Goal: Transaction & Acquisition: Purchase product/service

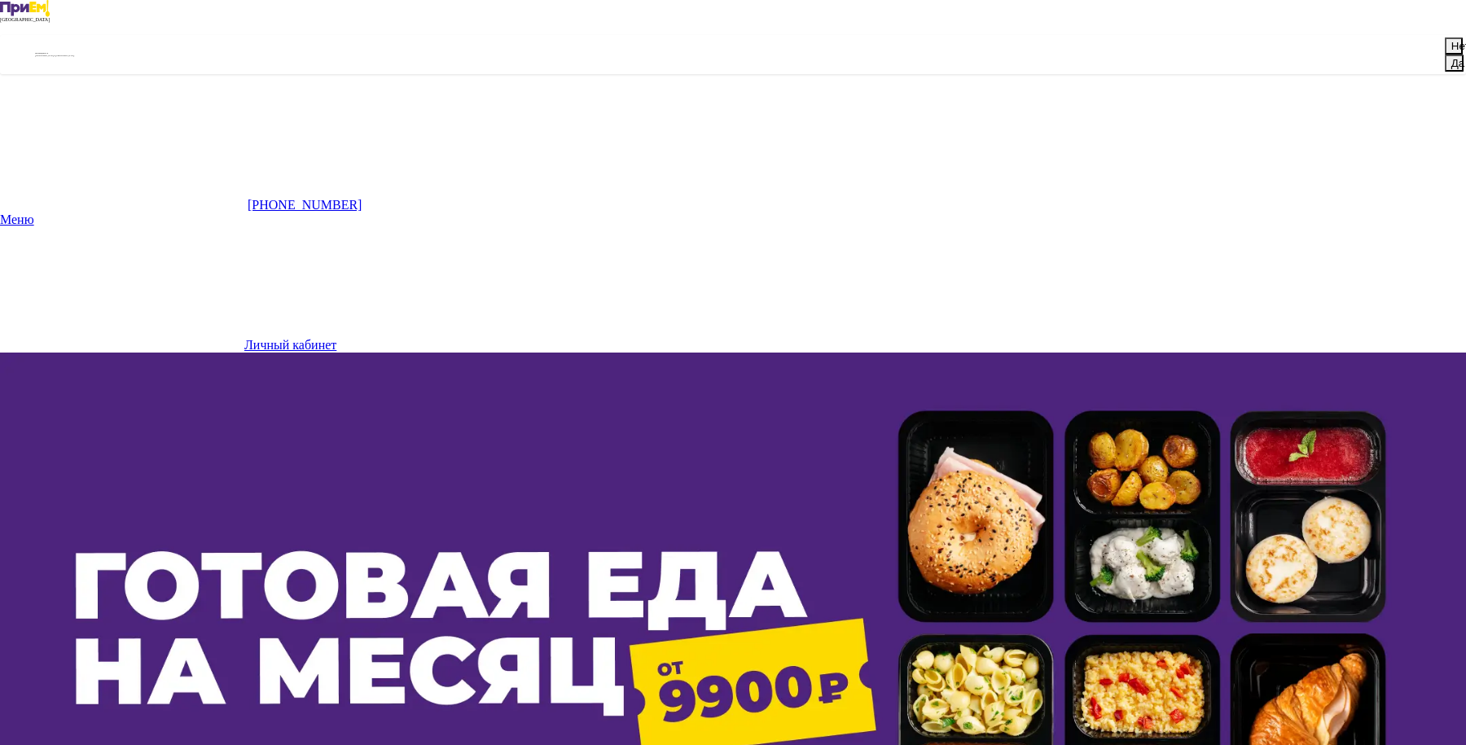
click at [1445, 55] on button "Нет" at bounding box center [1454, 45] width 18 height 17
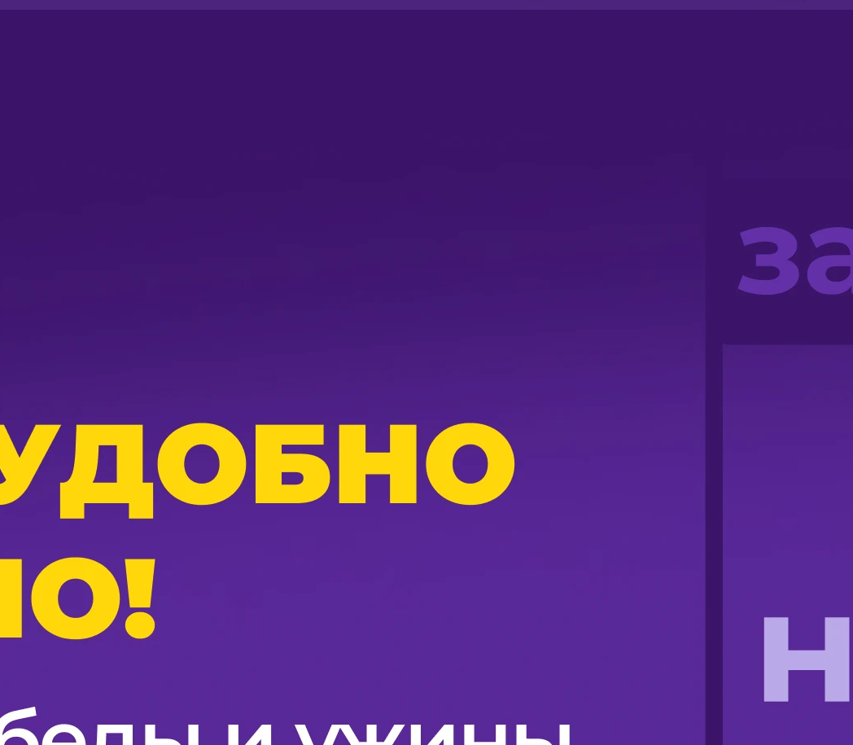
scroll to position [654, 0]
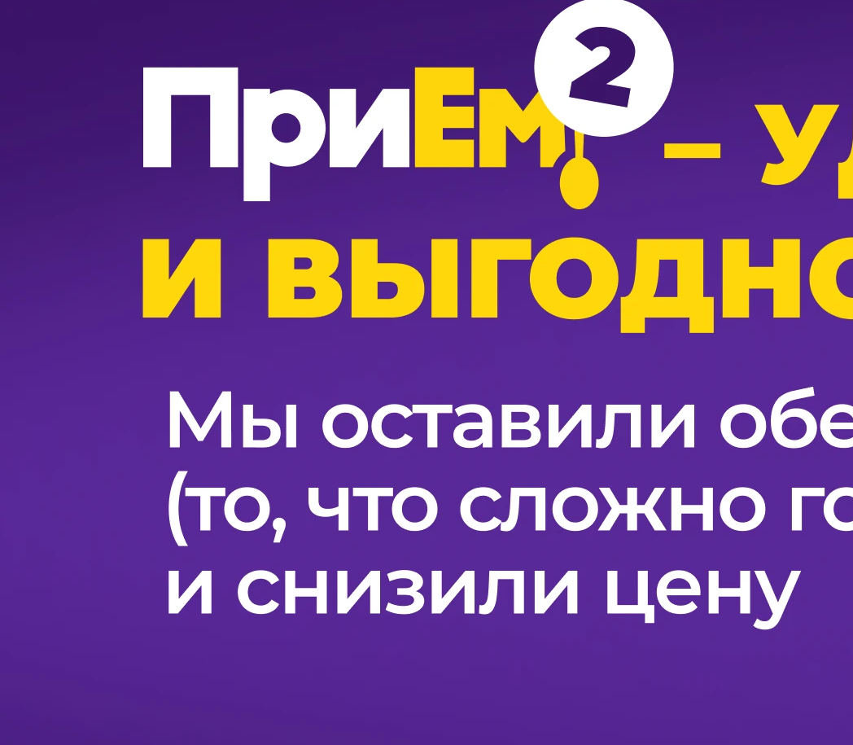
scroll to position [1144, 0]
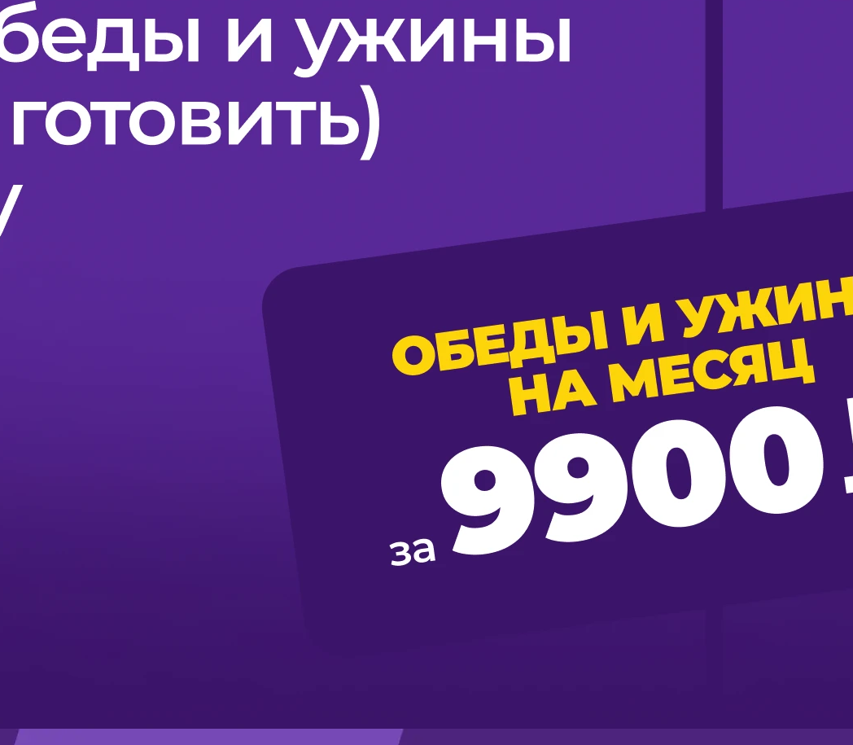
scroll to position [1368, 0]
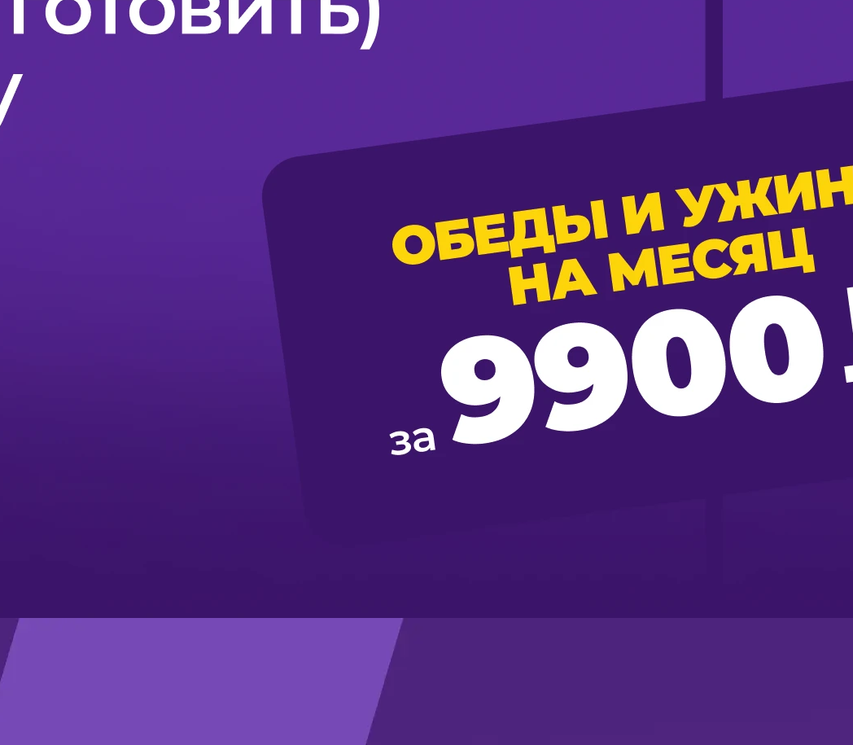
scroll to position [1468, 0]
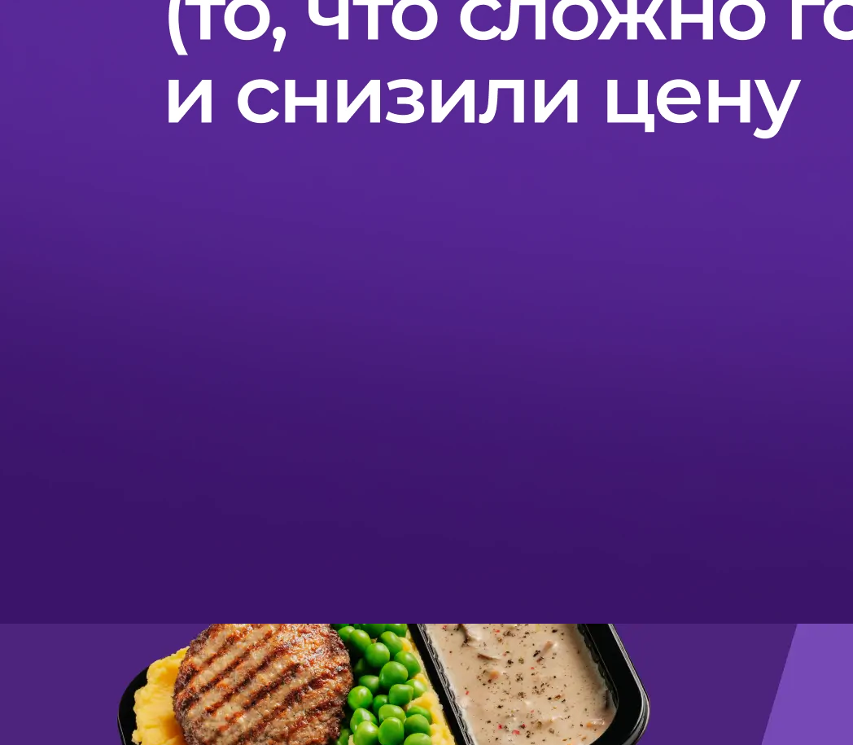
type input "**********"
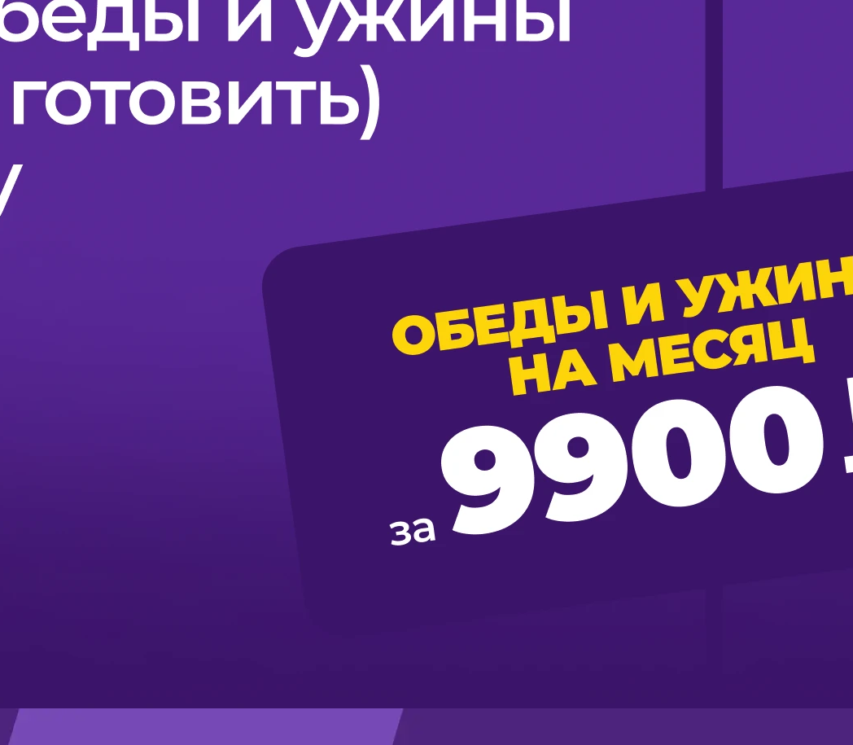
scroll to position [1368, 0]
